Goal: Task Accomplishment & Management: Use online tool/utility

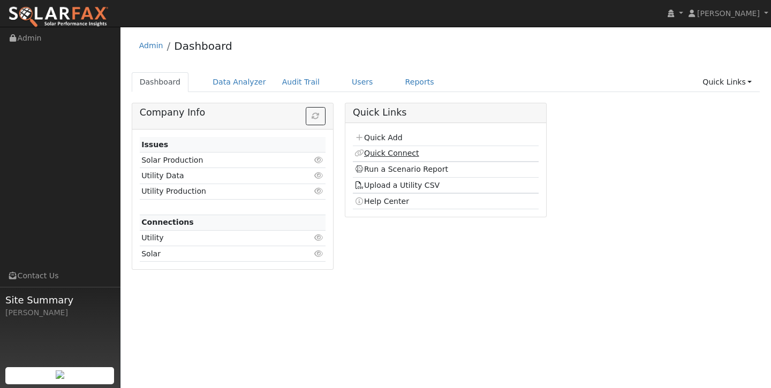
click at [405, 154] on link "Quick Connect" at bounding box center [386, 153] width 64 height 9
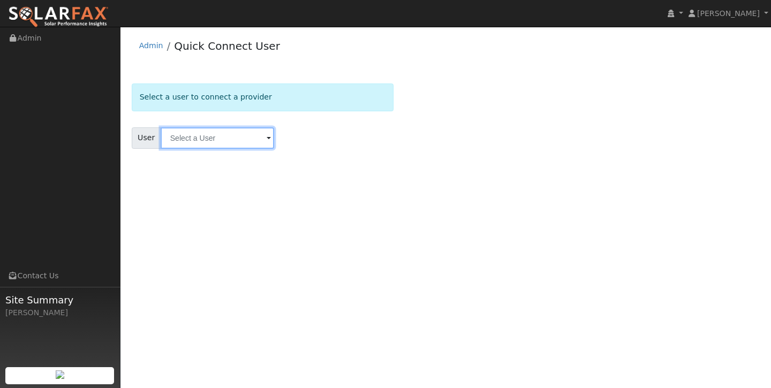
click at [229, 139] on input "text" at bounding box center [217, 137] width 113 height 21
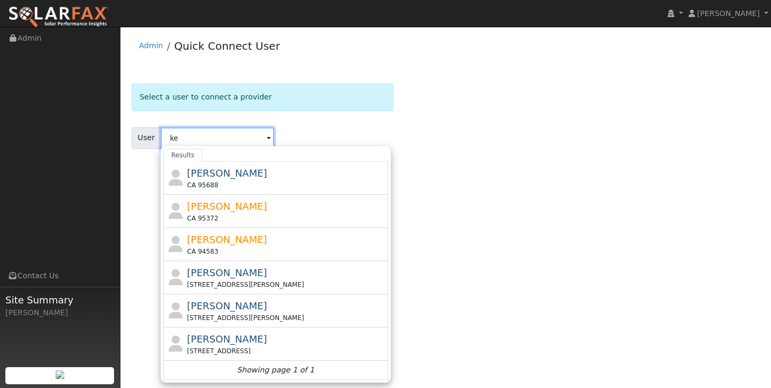
type input "k"
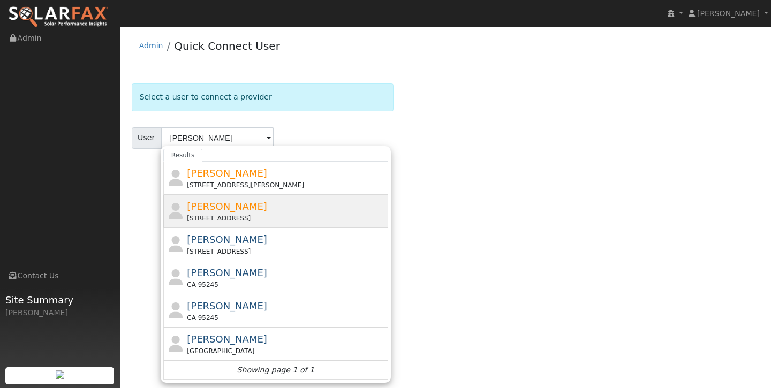
click at [219, 206] on span "erin jaeb" at bounding box center [227, 206] width 80 height 11
type input "erin jaeb"
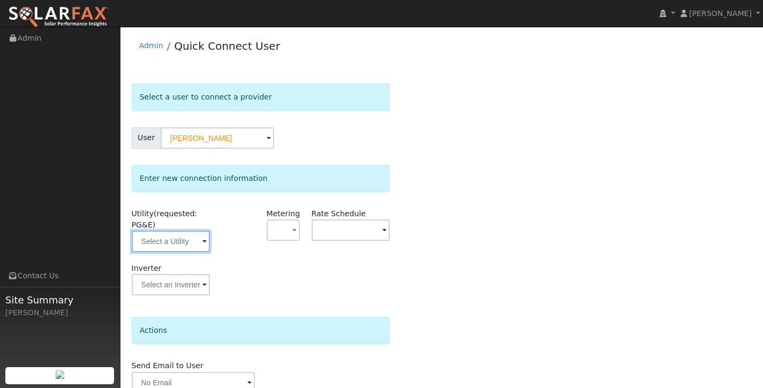
click at [184, 244] on input "text" at bounding box center [171, 241] width 79 height 21
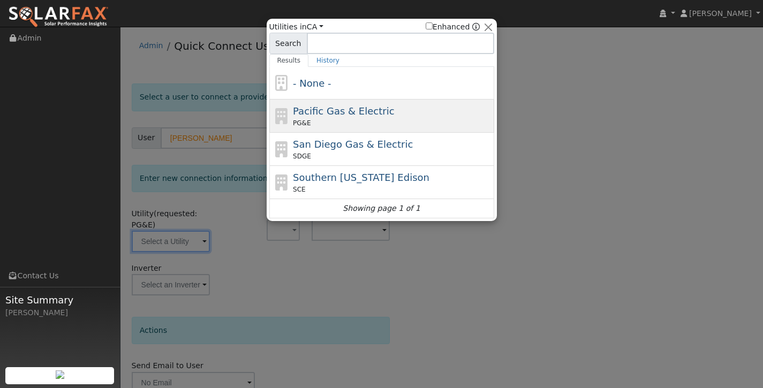
click at [339, 125] on div "PG&E" at bounding box center [392, 123] width 199 height 10
type input "PG&E"
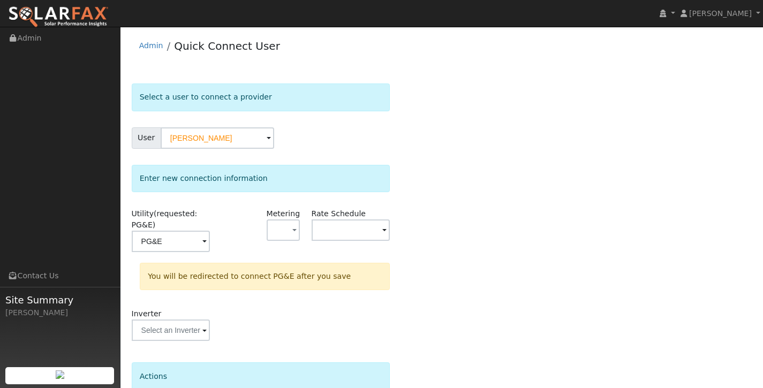
scroll to position [95, 0]
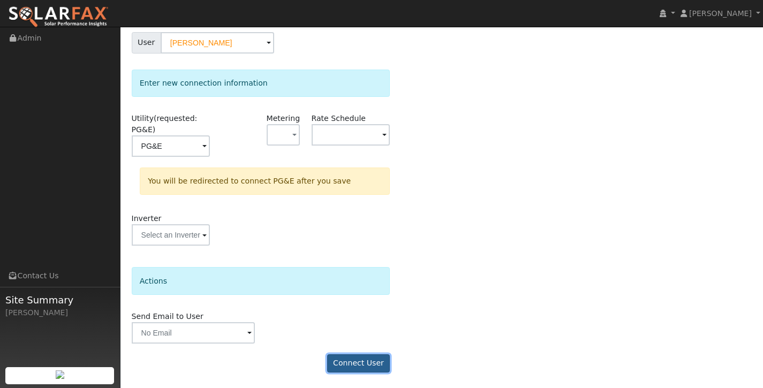
click at [347, 360] on button "Connect User" at bounding box center [358, 363] width 63 height 18
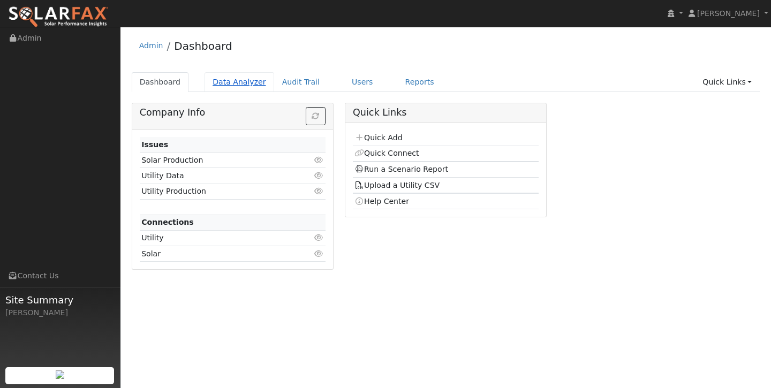
click at [225, 85] on link "Data Analyzer" at bounding box center [239, 82] width 70 height 20
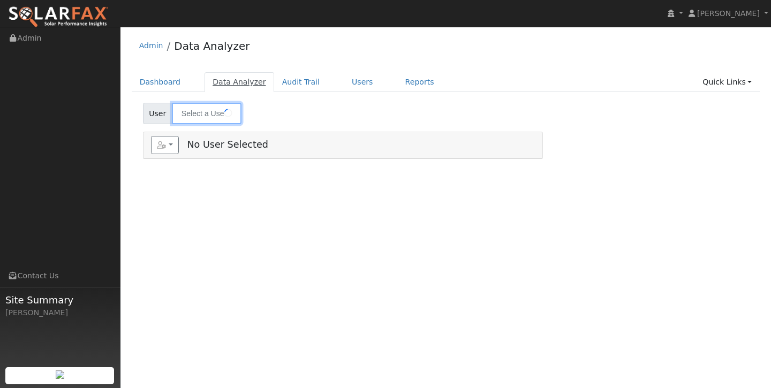
type input "[PERSON_NAME]"
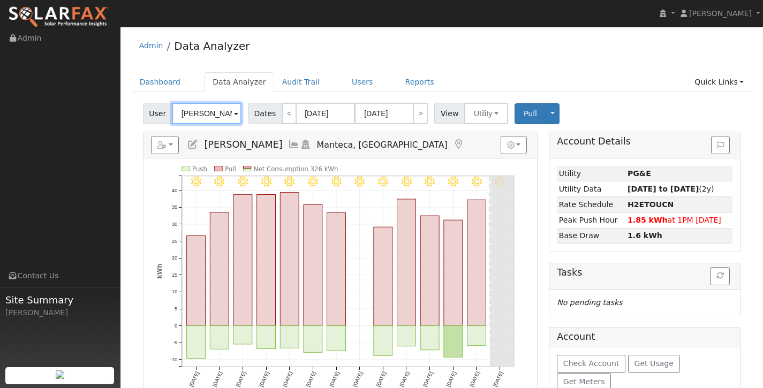
click at [216, 113] on input "justin Hernandez" at bounding box center [207, 113] width 70 height 21
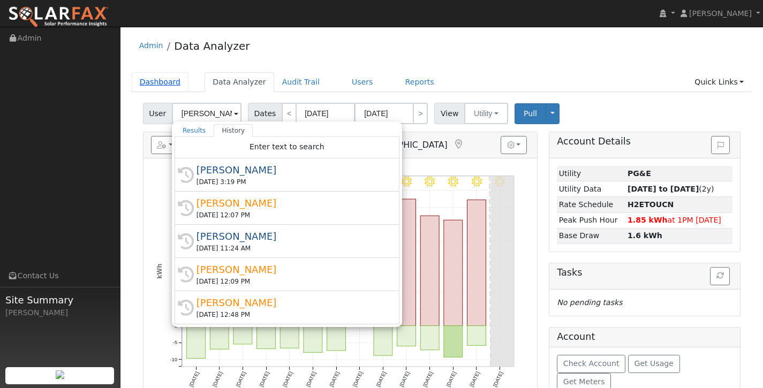
click at [160, 81] on link "Dashboard" at bounding box center [160, 82] width 57 height 20
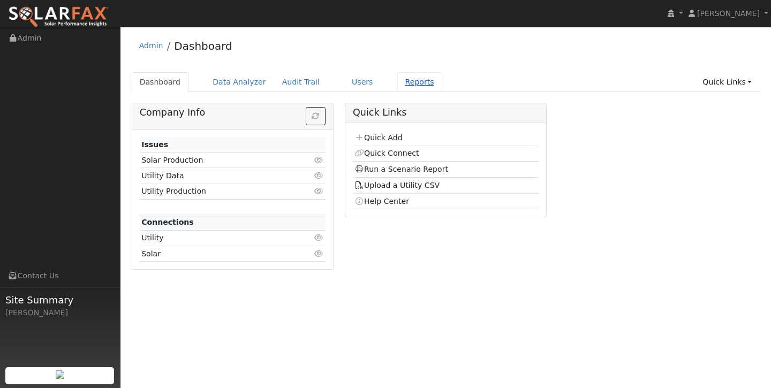
click at [398, 80] on link "Reports" at bounding box center [419, 82] width 45 height 20
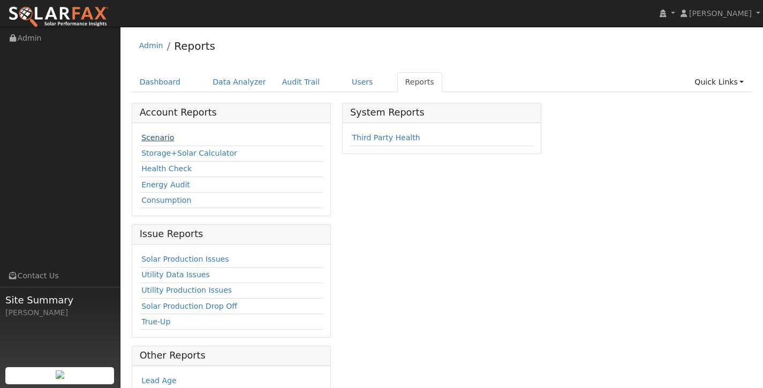
click at [158, 137] on link "Scenario" at bounding box center [157, 137] width 33 height 9
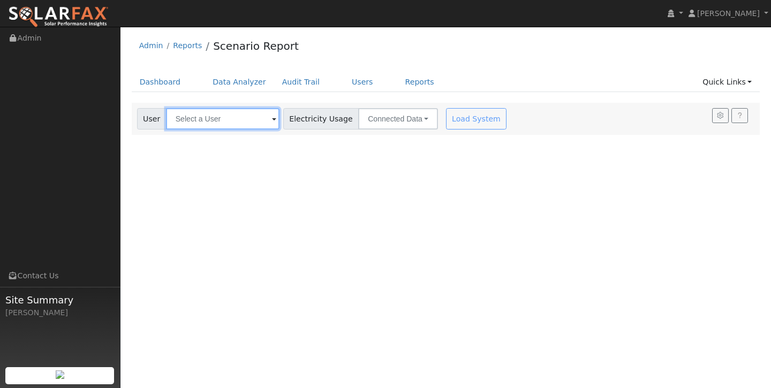
click at [216, 116] on input "text" at bounding box center [222, 118] width 113 height 21
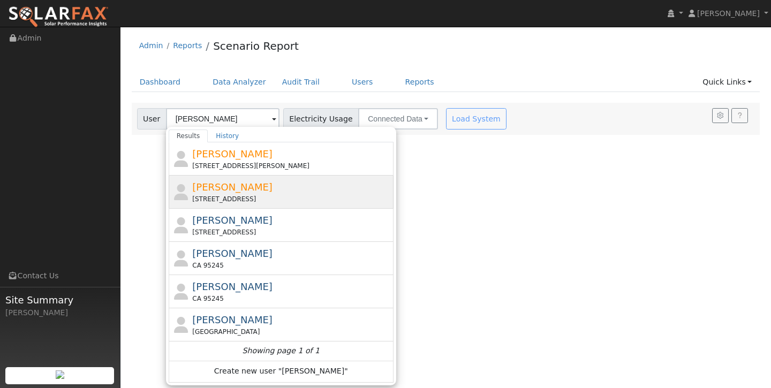
click at [299, 185] on div "erin jaeb 5586 Bacon Road, Oakland, CA 94619" at bounding box center [291, 192] width 199 height 24
type input "erin jaeb"
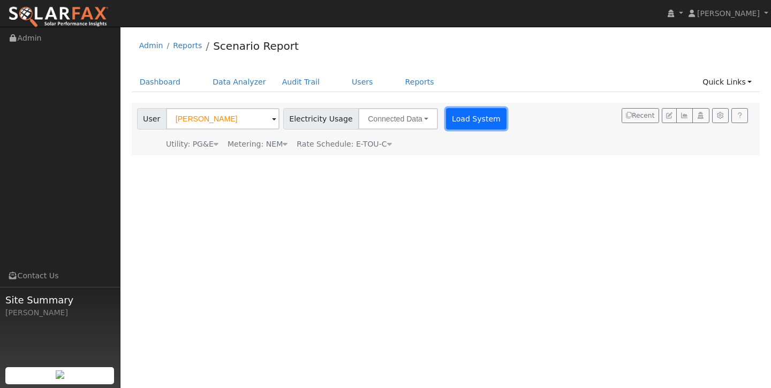
click at [448, 120] on button "Load System" at bounding box center [476, 118] width 61 height 21
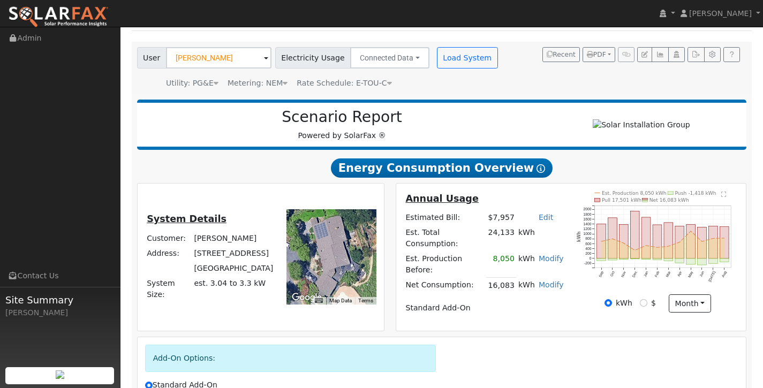
scroll to position [60, 0]
click at [697, 58] on button "button" at bounding box center [695, 55] width 17 height 15
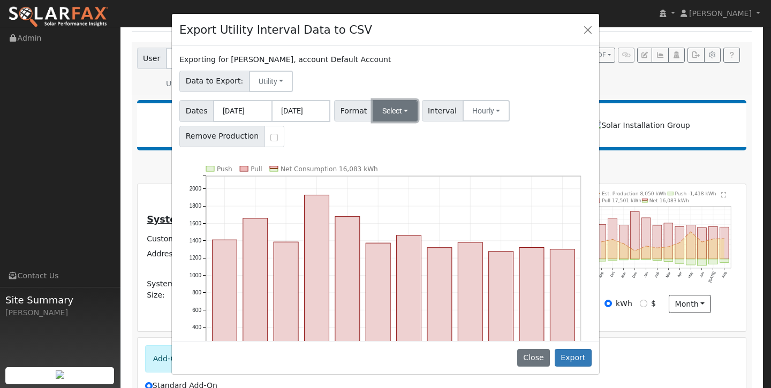
click at [398, 117] on button "Select" at bounding box center [396, 110] width 46 height 21
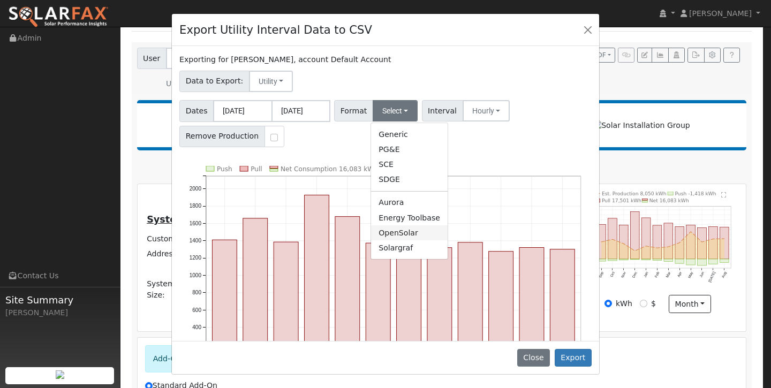
click at [405, 232] on link "OpenSolar" at bounding box center [409, 232] width 77 height 15
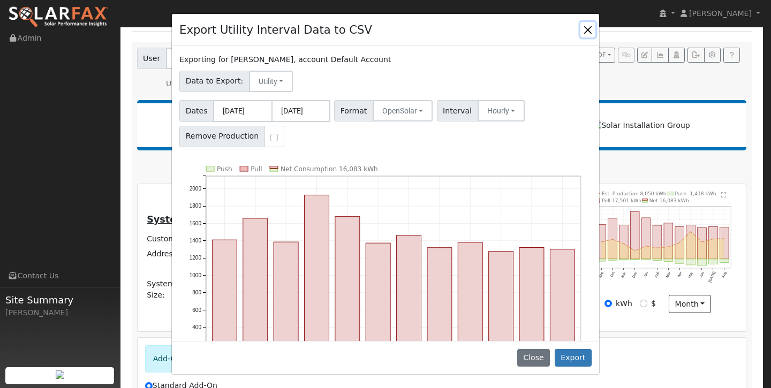
click at [588, 28] on button "Close" at bounding box center [587, 29] width 15 height 15
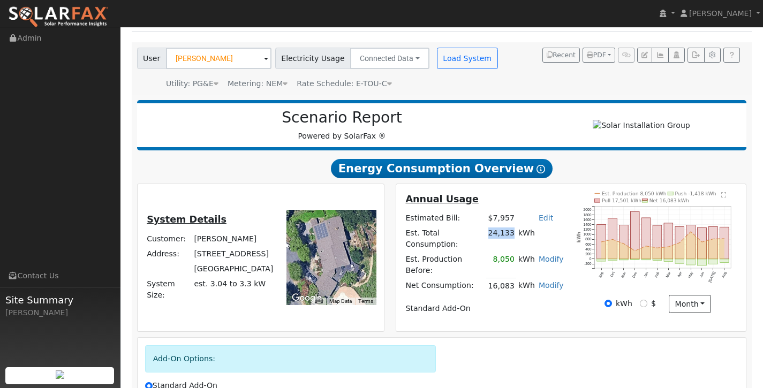
drag, startPoint x: 516, startPoint y: 243, endPoint x: 493, endPoint y: 243, distance: 22.5
click at [493, 244] on td "24,133" at bounding box center [501, 238] width 30 height 26
copy td "24,133"
